Goal: Find contact information

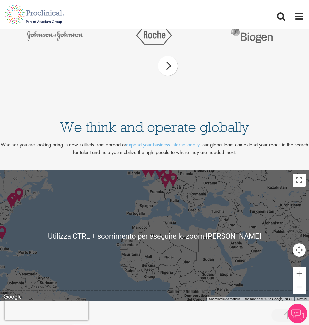
scroll to position [1541, 0]
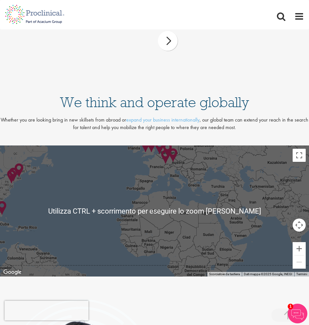
click at [165, 158] on img at bounding box center [166, 157] width 10 height 15
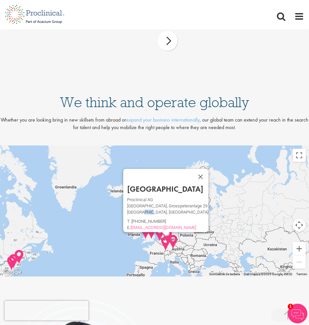
drag, startPoint x: 150, startPoint y: 206, endPoint x: 141, endPoint y: 211, distance: 9.8
click at [141, 211] on p "Basel, 4052 Basel" at bounding box center [167, 212] width 81 height 3
copy p "4052"
